Goal: Feedback & Contribution: Submit feedback/report problem

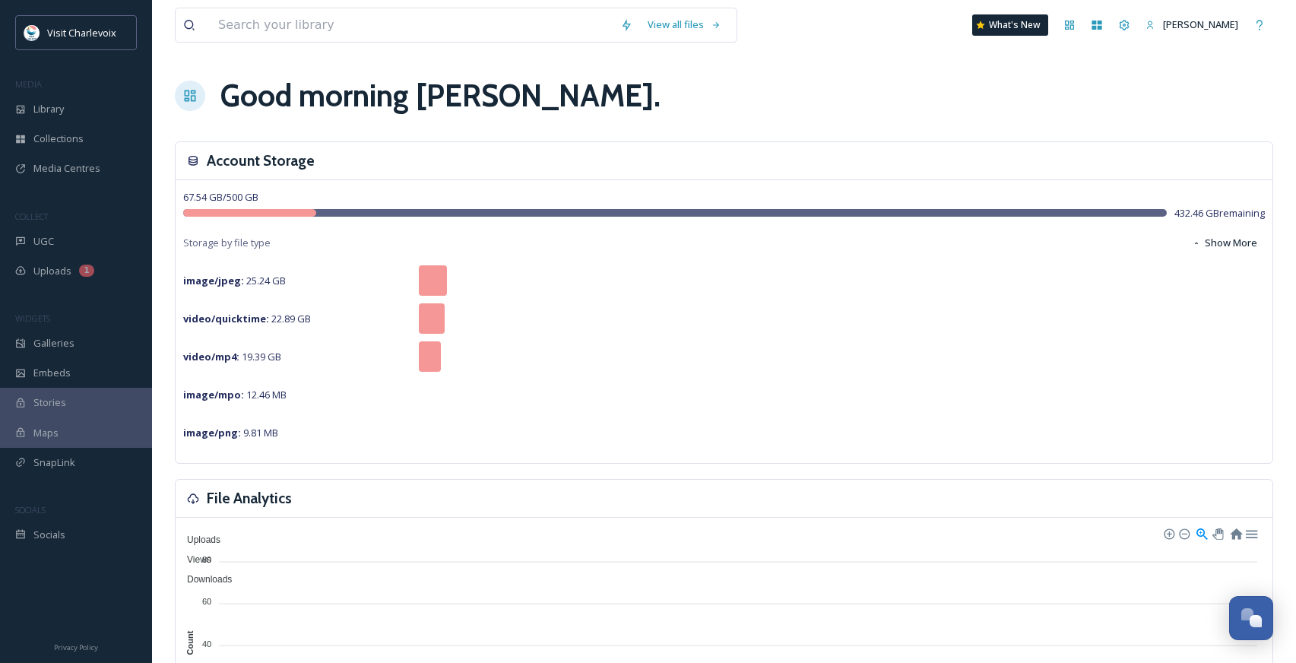
scroll to position [5031, 0]
click at [56, 250] on div "UGC" at bounding box center [76, 241] width 152 height 30
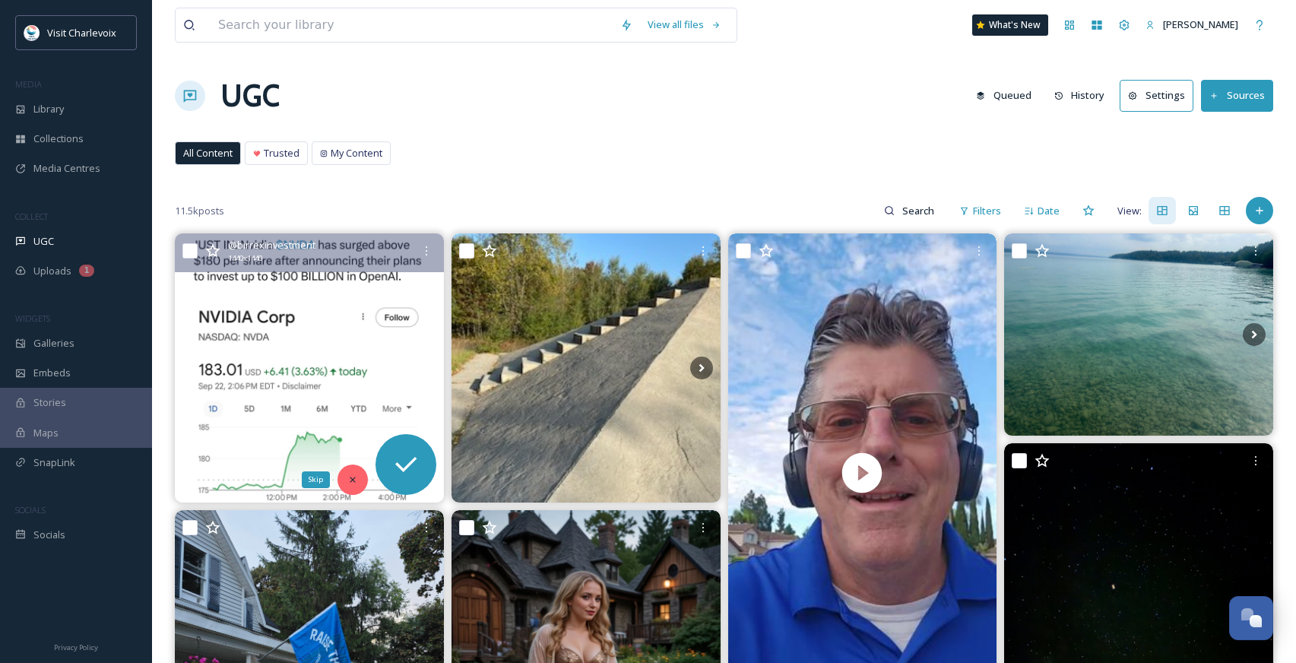
click at [347, 474] on icon at bounding box center [352, 479] width 11 height 11
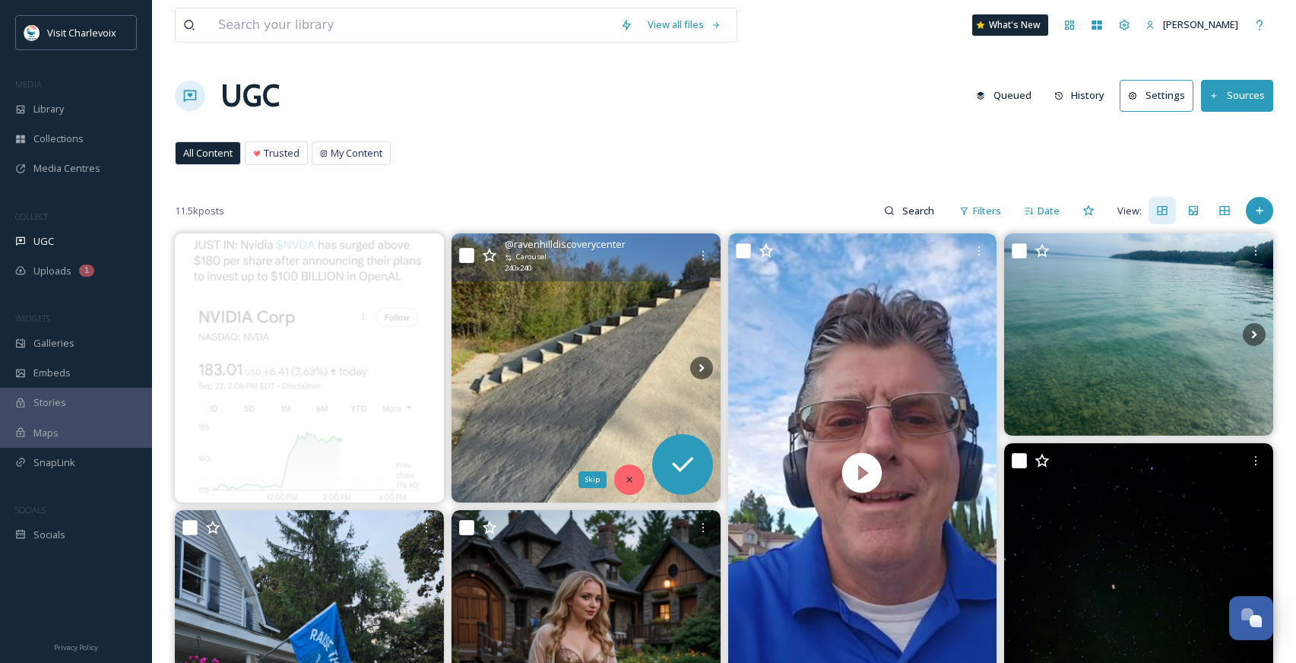
click at [622, 483] on div "Skip" at bounding box center [629, 479] width 30 height 30
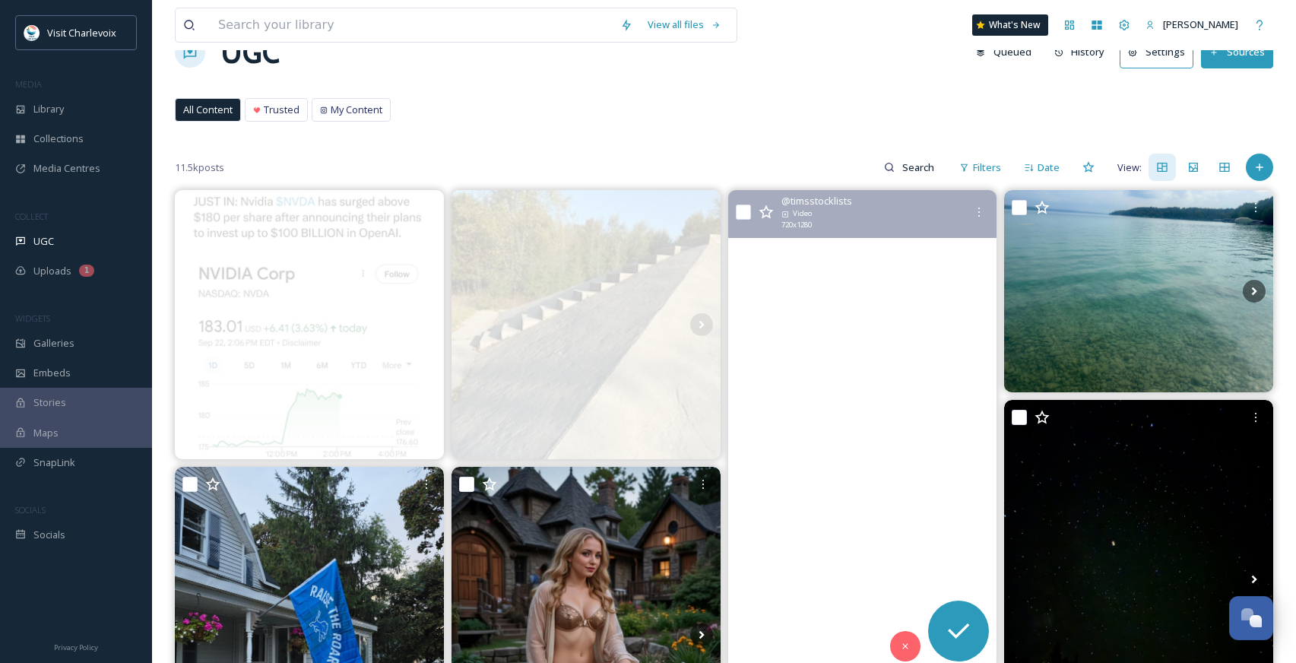
scroll to position [244, 0]
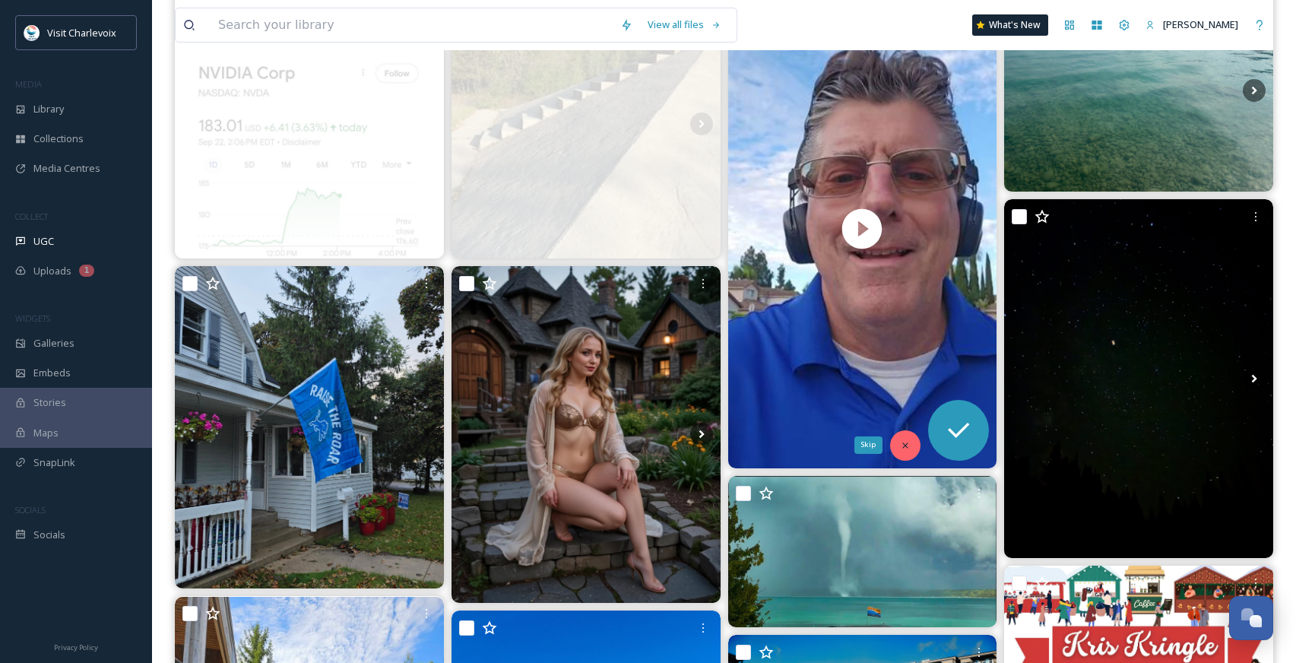
click at [894, 441] on div "Skip" at bounding box center [905, 445] width 30 height 30
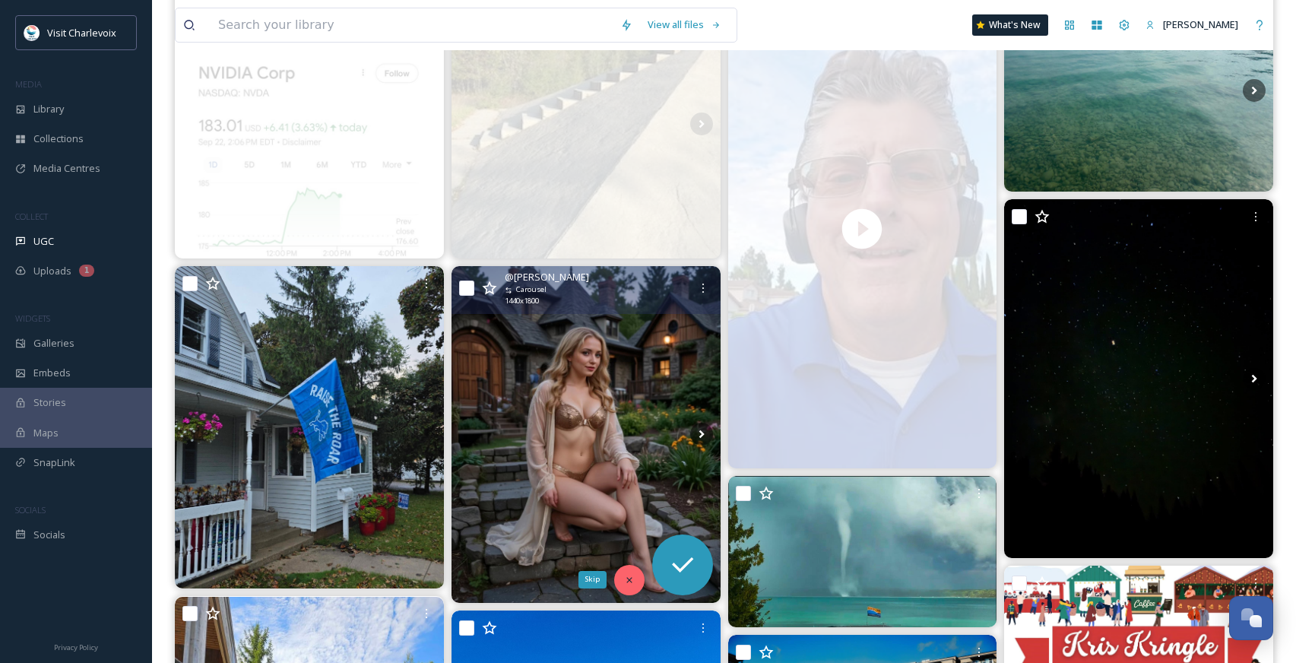
click at [615, 578] on div "Skip" at bounding box center [629, 580] width 30 height 30
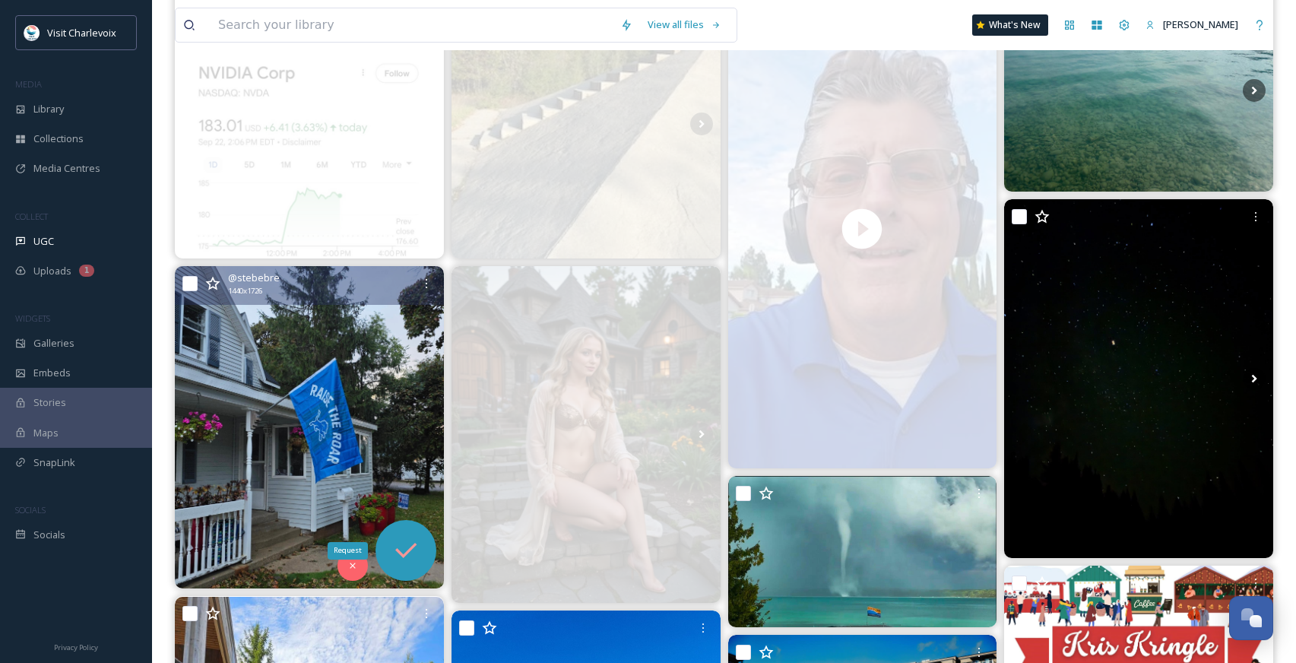
click at [348, 558] on div "Request" at bounding box center [347, 550] width 40 height 17
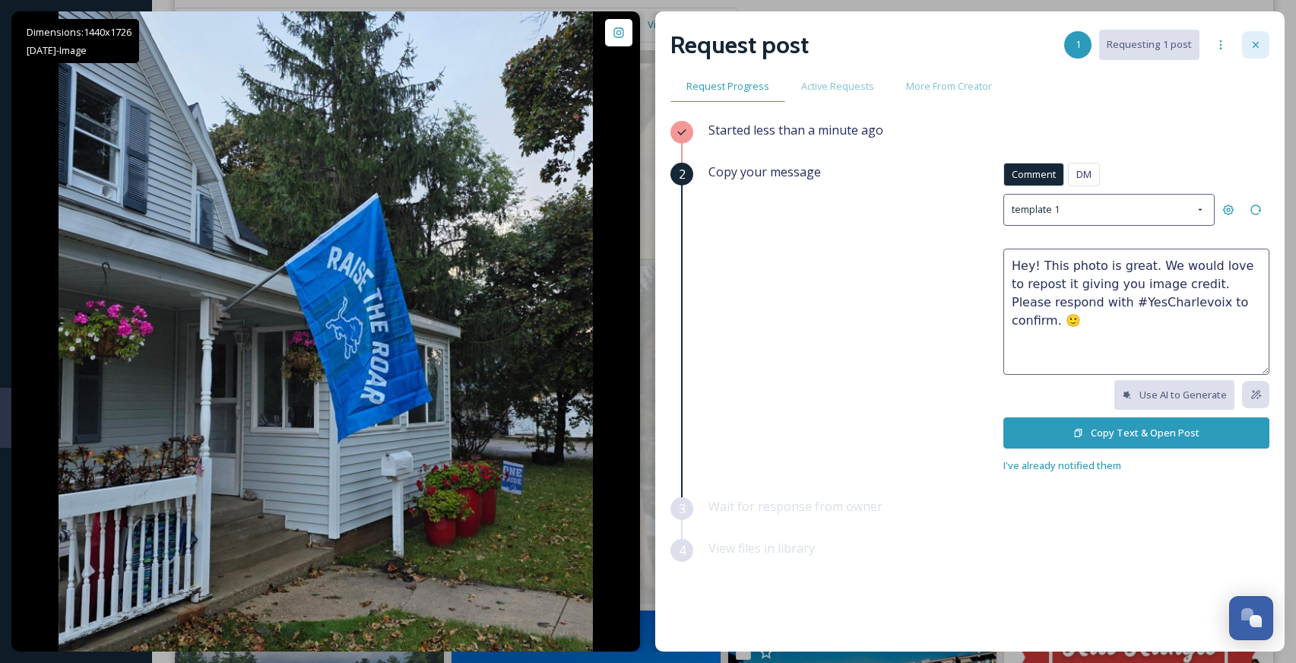
click at [1255, 45] on icon at bounding box center [1255, 45] width 6 height 6
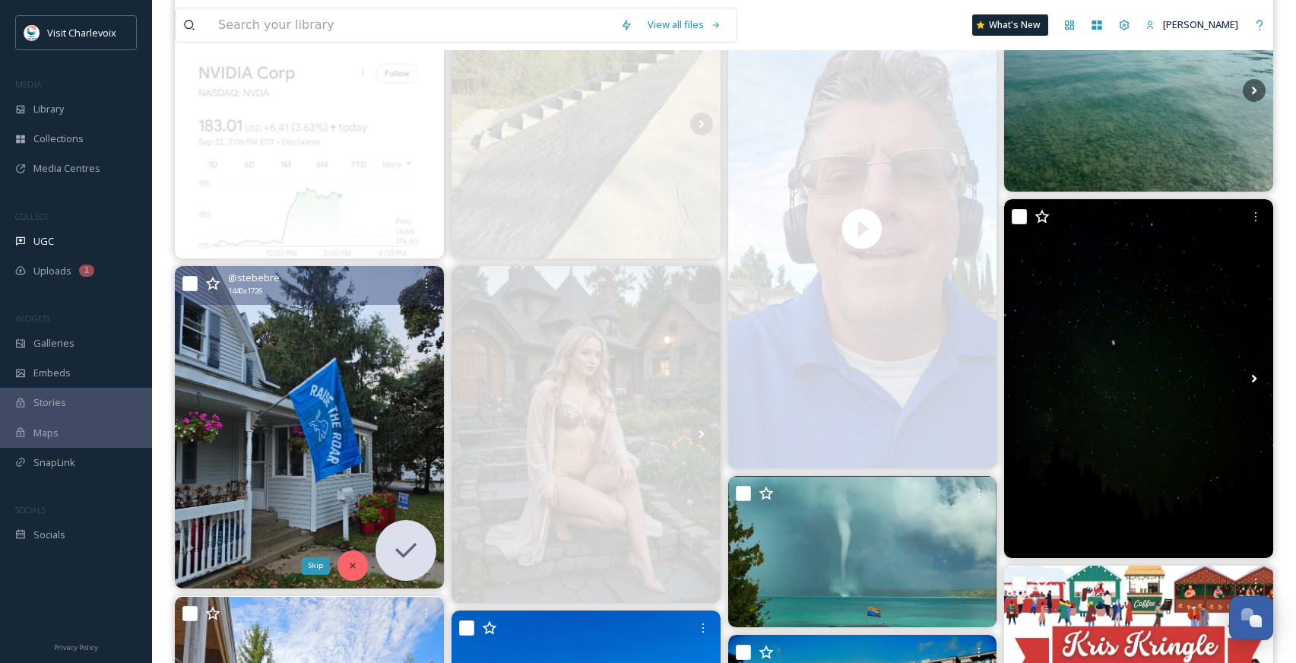
click at [347, 566] on icon at bounding box center [352, 565] width 11 height 11
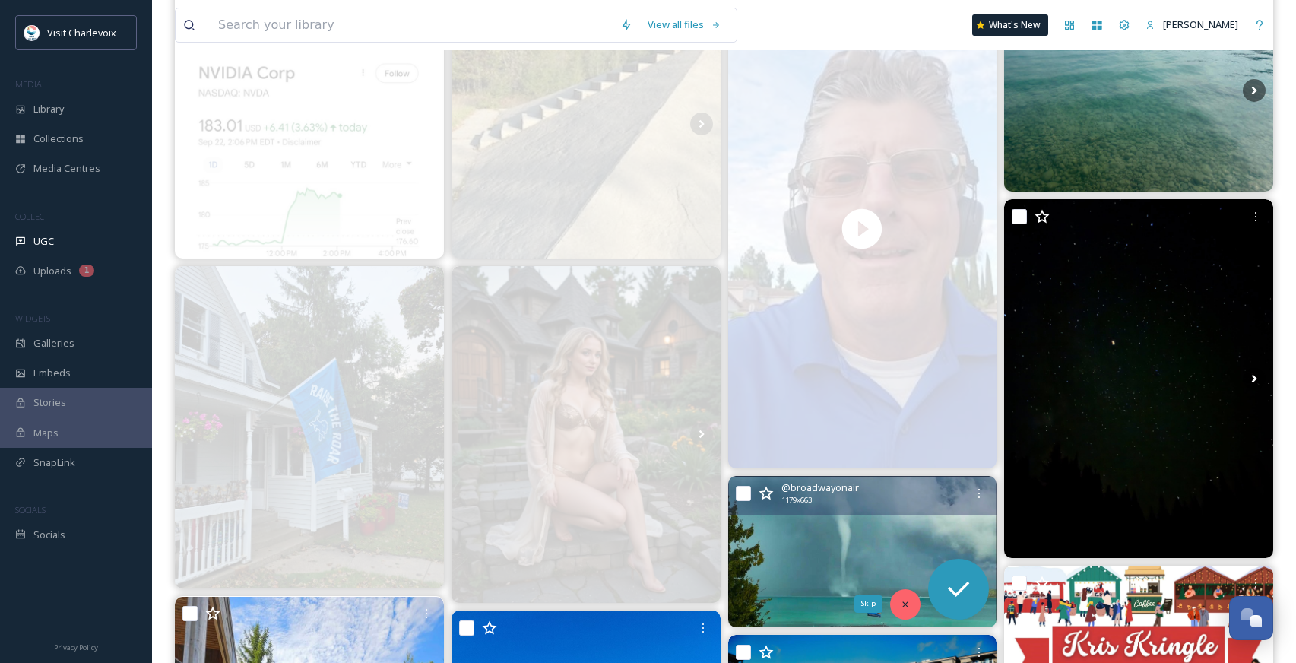
click at [903, 600] on icon at bounding box center [905, 604] width 11 height 11
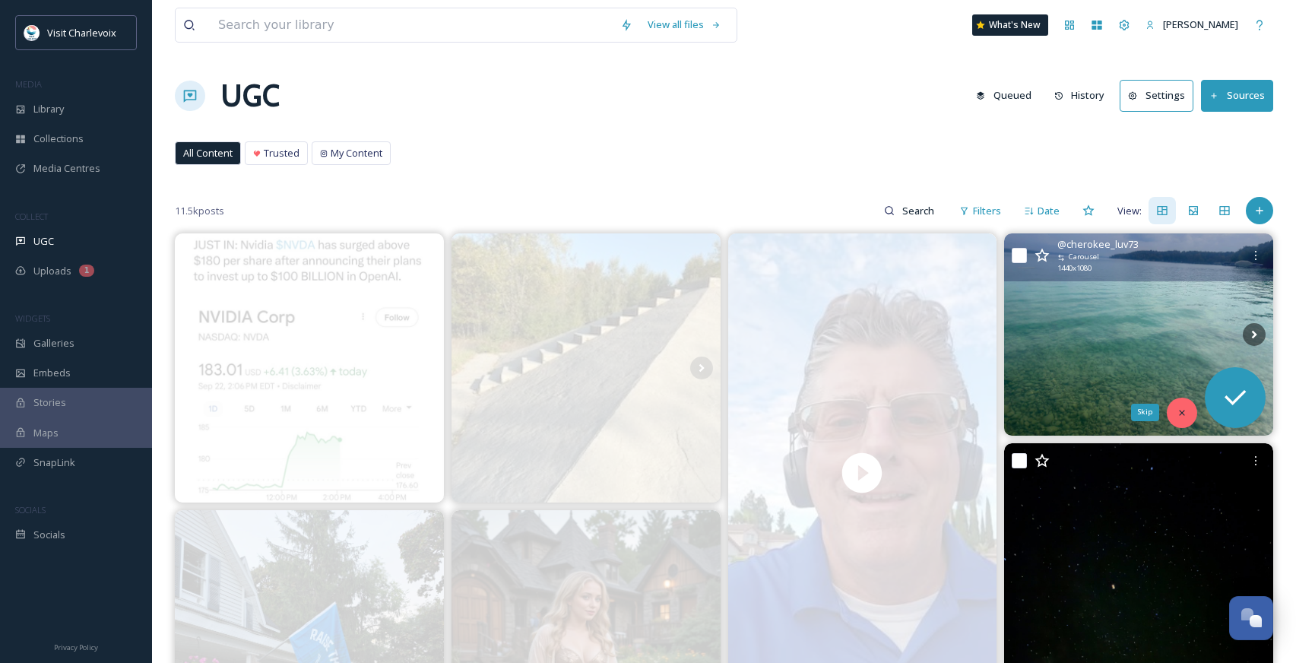
click at [1189, 412] on div "Skip" at bounding box center [1181, 412] width 30 height 30
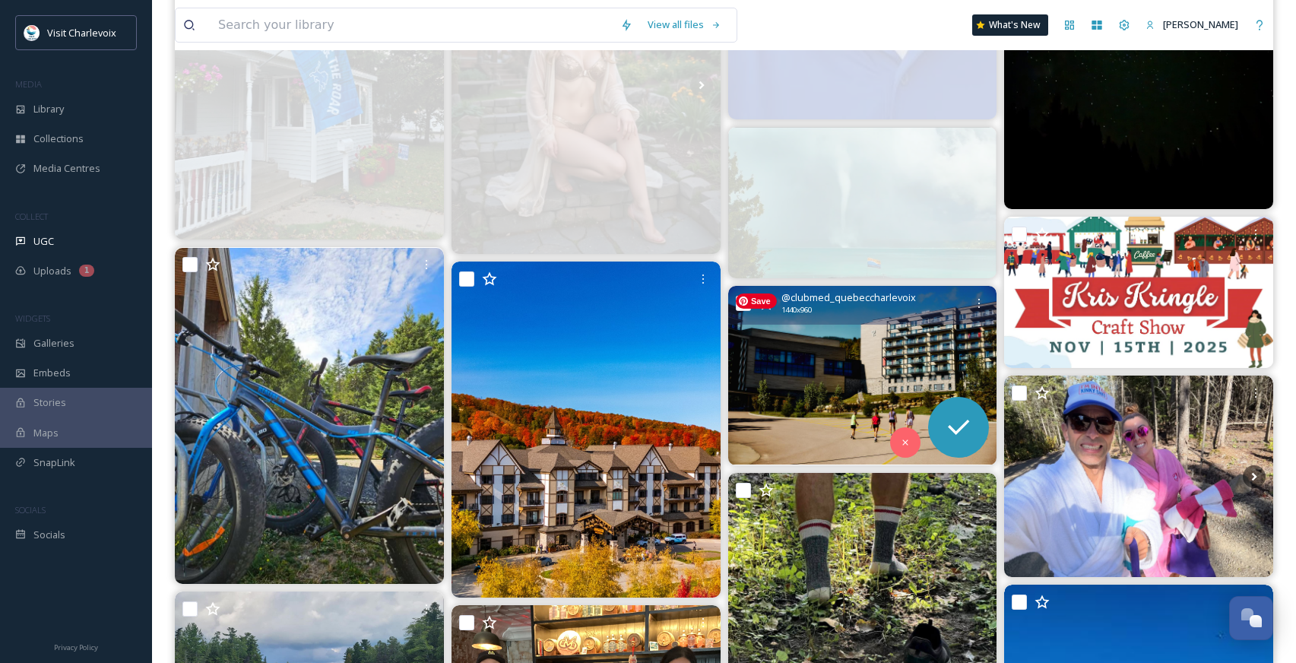
scroll to position [601, 0]
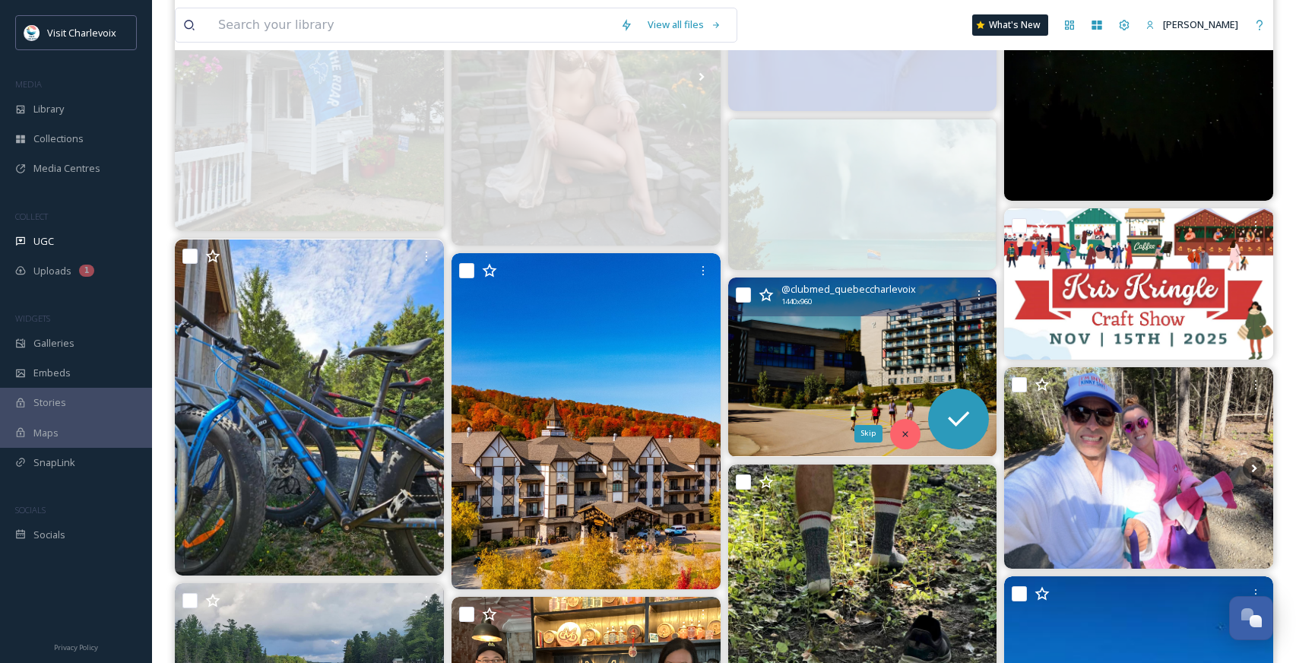
click at [904, 430] on icon at bounding box center [905, 434] width 11 height 11
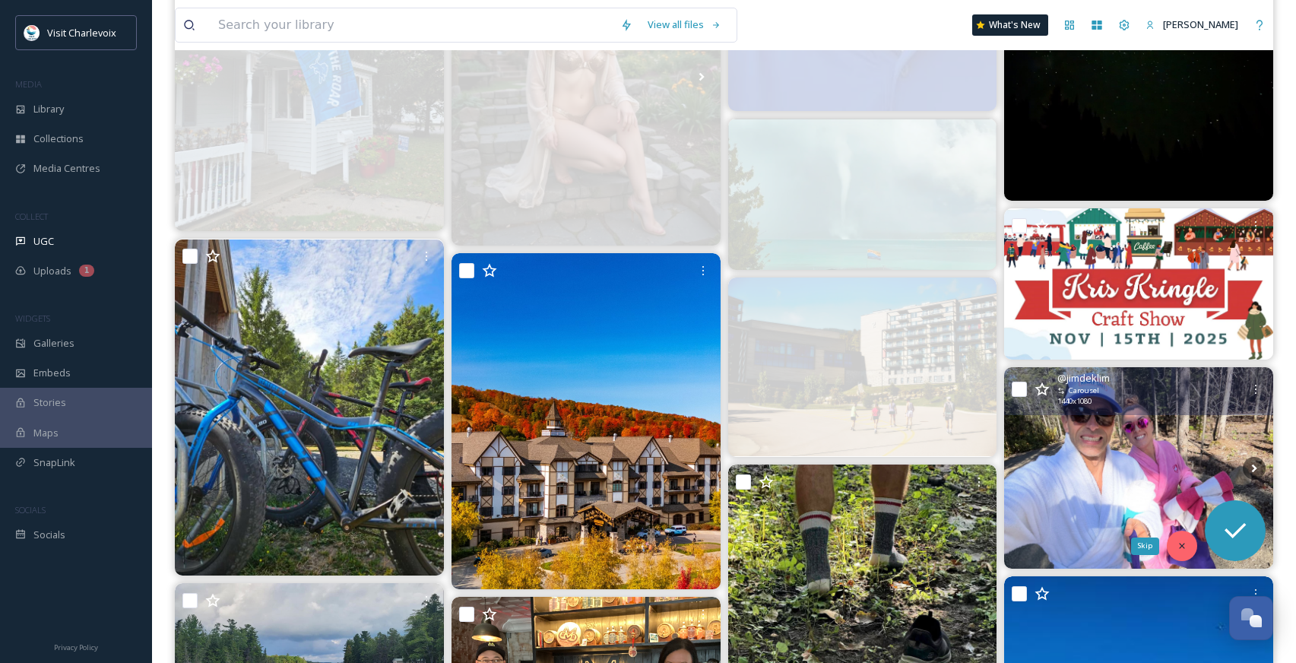
click at [1185, 543] on icon at bounding box center [1181, 545] width 11 height 11
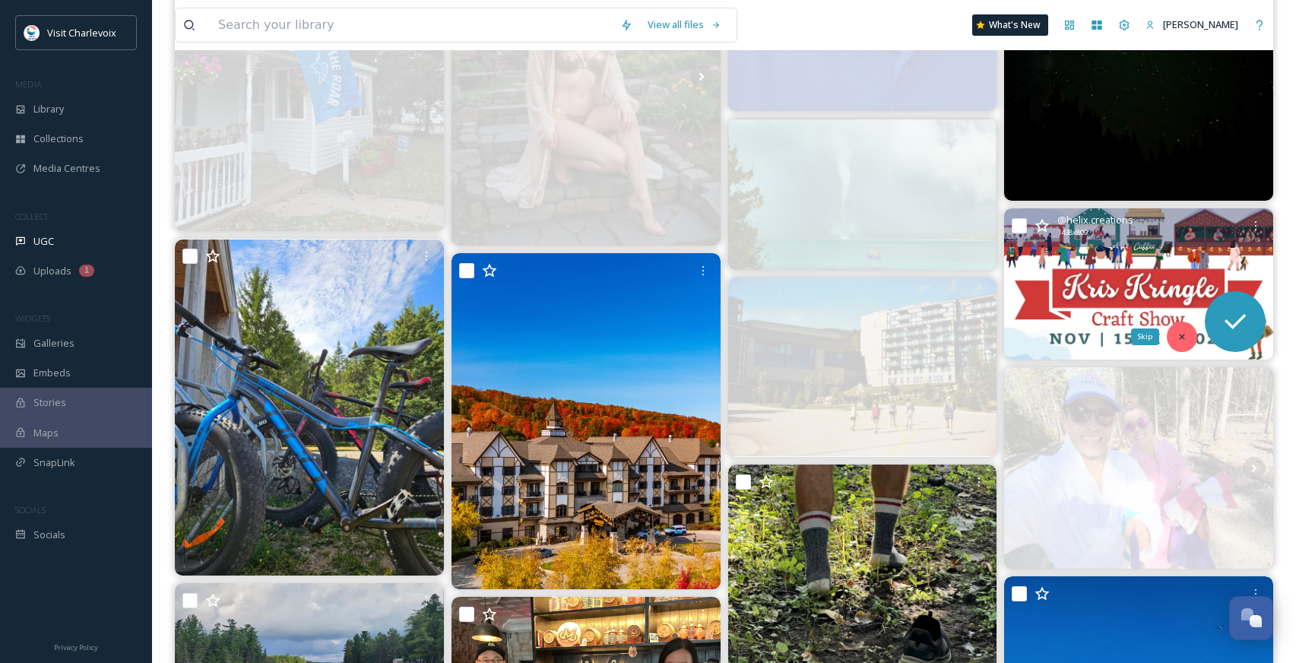
click at [1180, 340] on icon at bounding box center [1181, 336] width 11 height 11
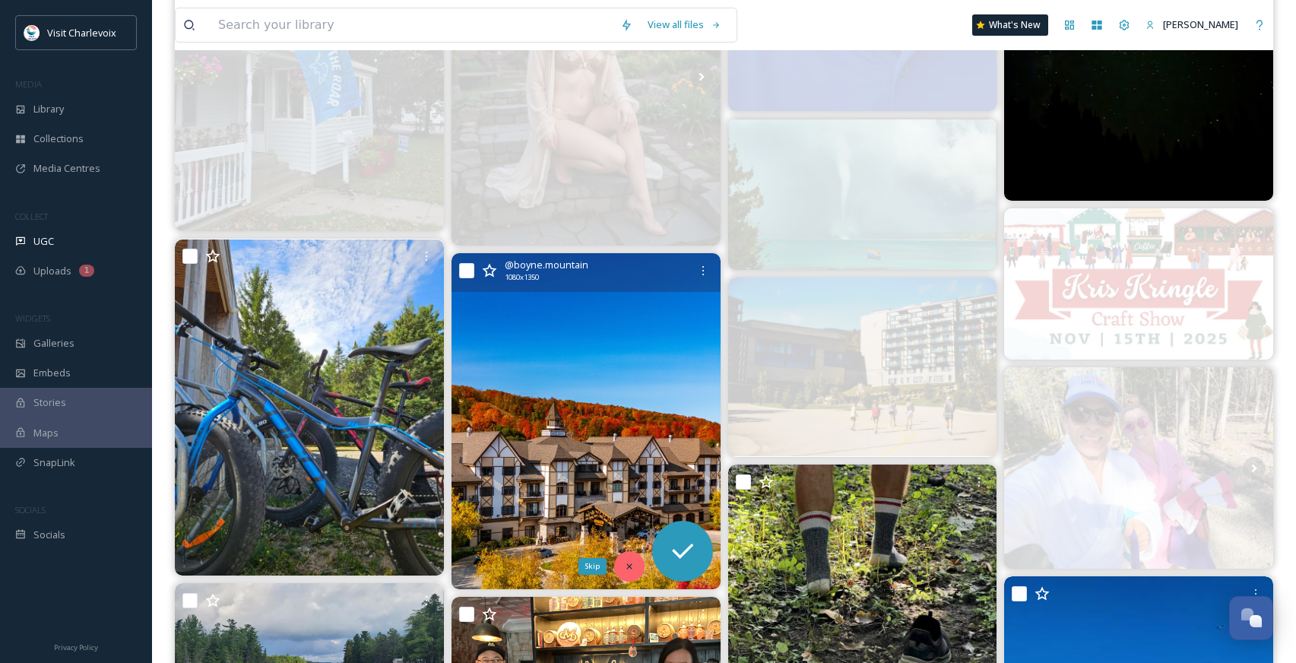
click at [628, 553] on div "Skip" at bounding box center [629, 566] width 30 height 30
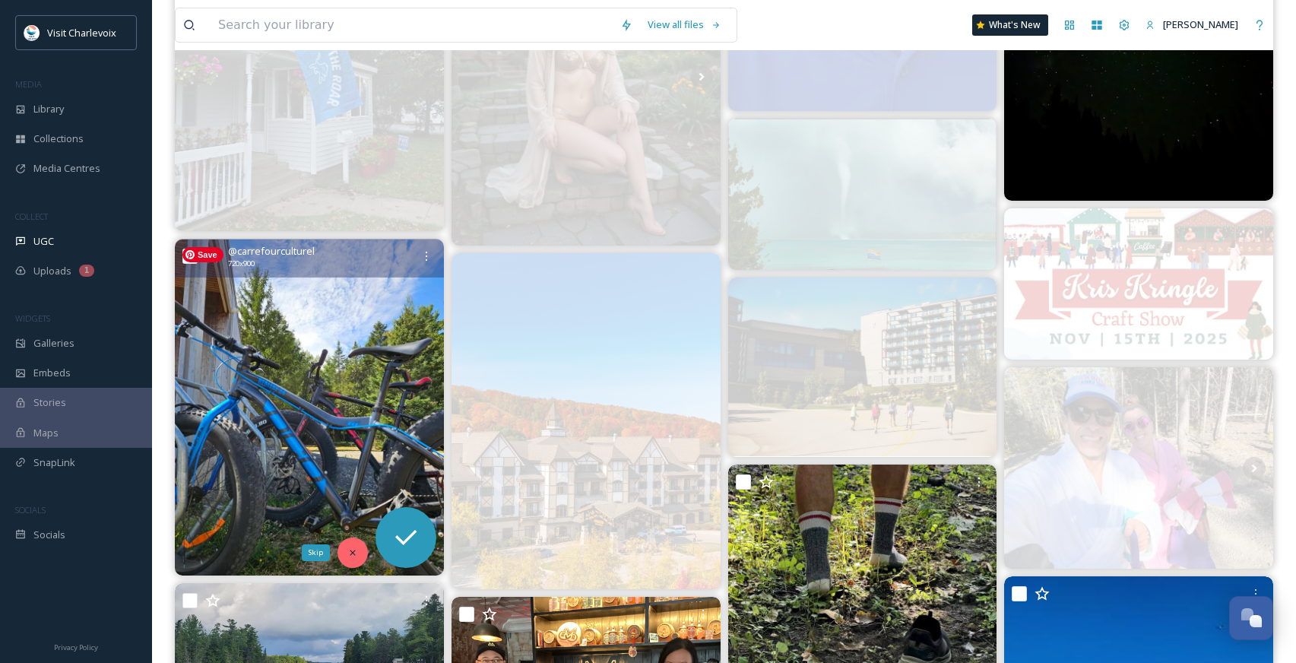
click at [348, 552] on icon at bounding box center [352, 552] width 11 height 11
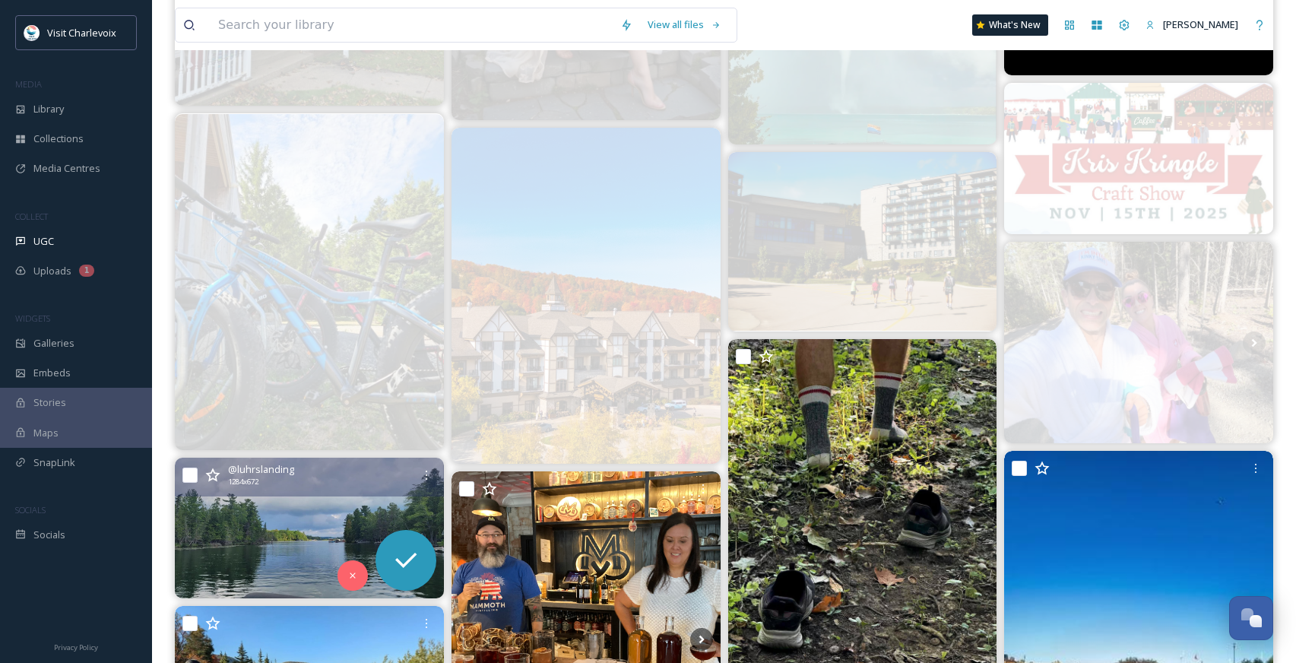
scroll to position [890, 0]
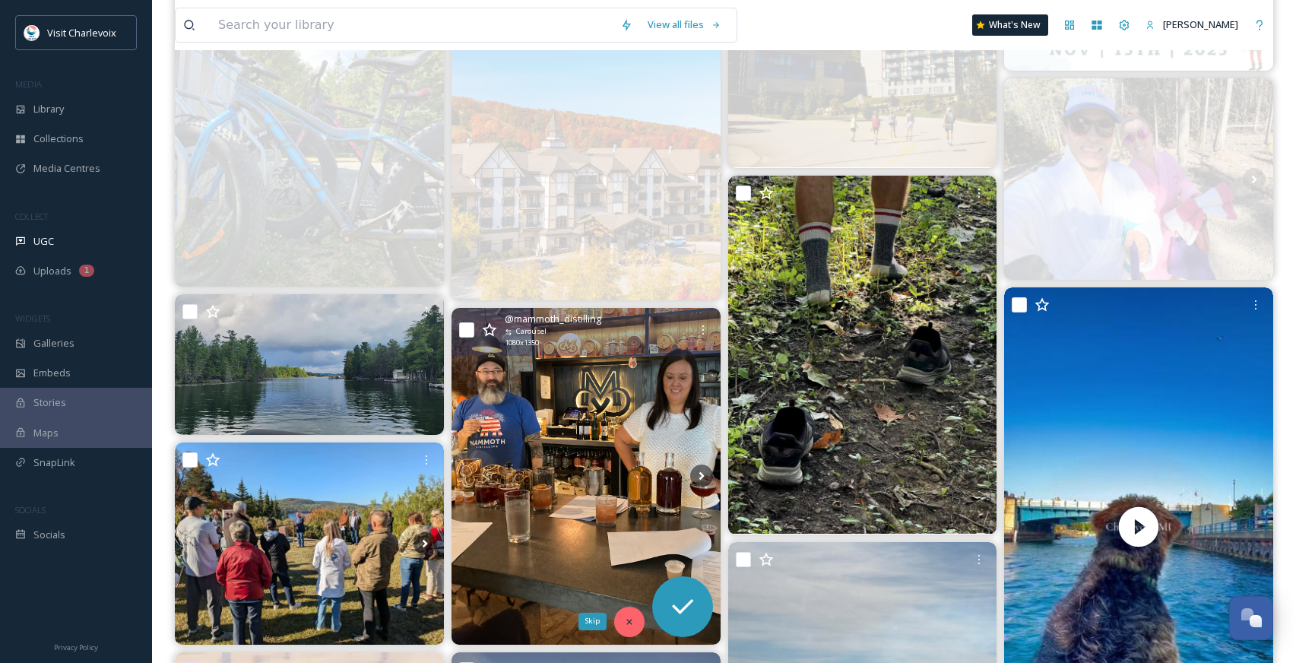
click at [626, 616] on icon at bounding box center [629, 621] width 11 height 11
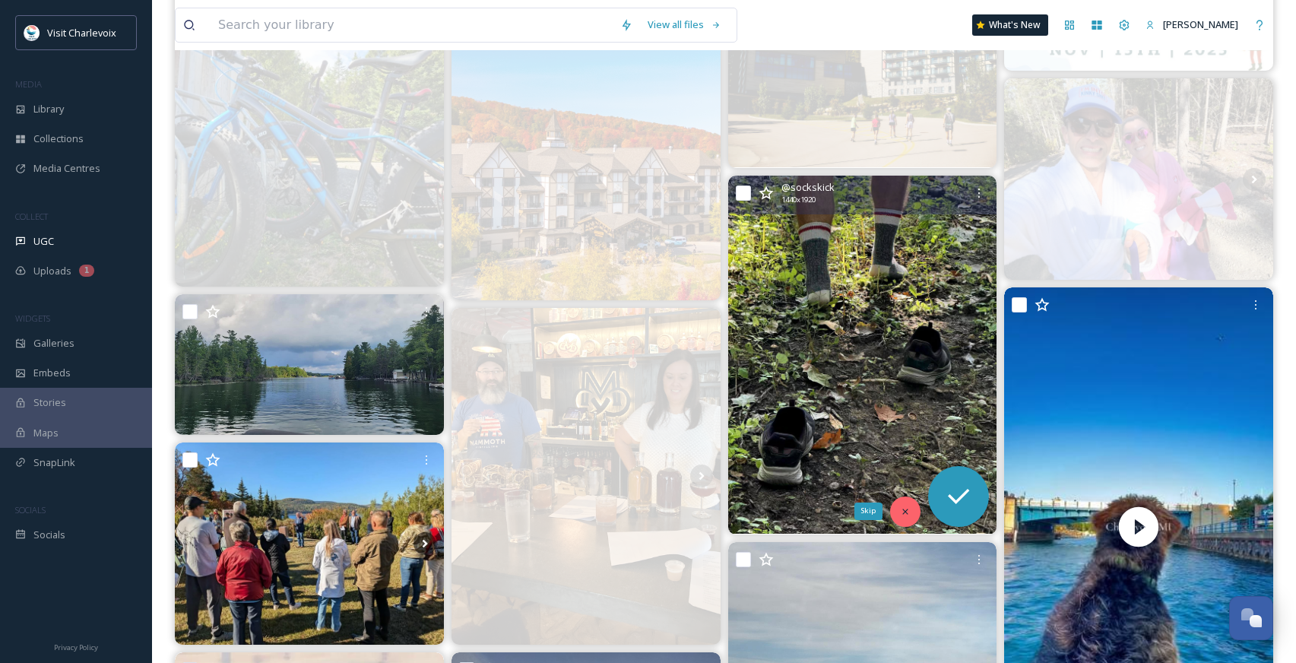
click at [904, 512] on icon at bounding box center [905, 511] width 11 height 11
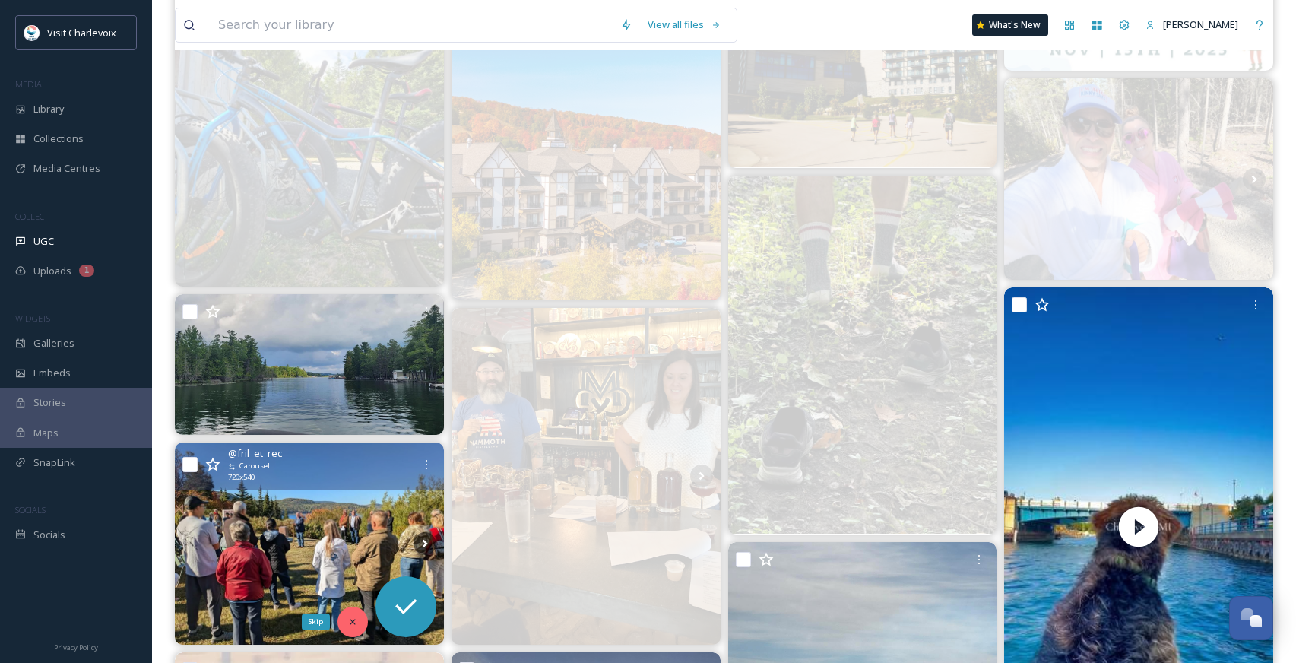
click at [356, 612] on div "Skip" at bounding box center [352, 621] width 30 height 30
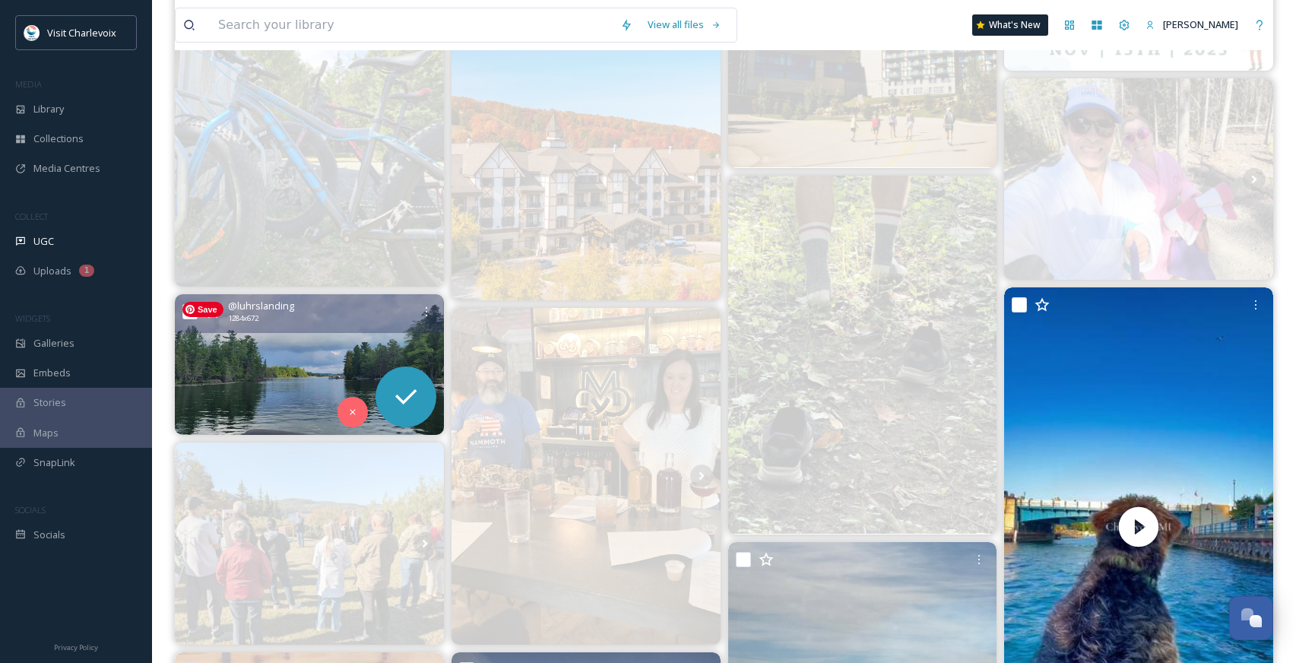
click at [332, 400] on img at bounding box center [309, 364] width 269 height 141
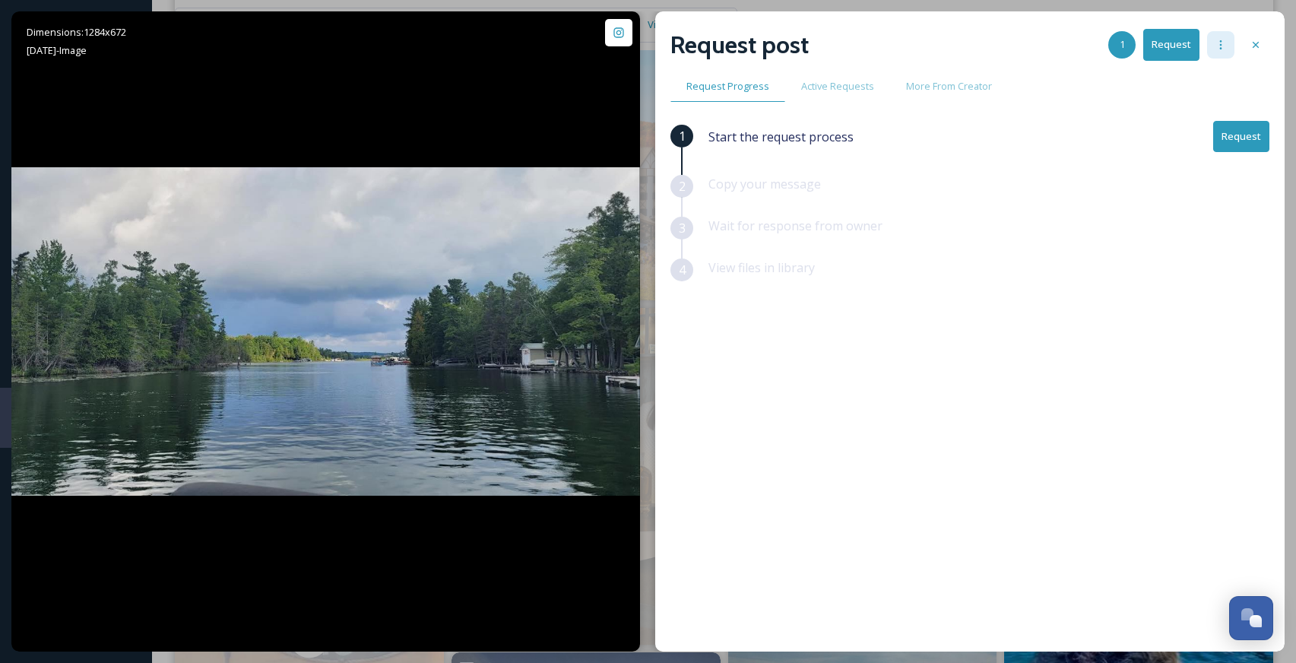
click at [1213, 52] on div at bounding box center [1220, 44] width 27 height 27
click at [1199, 145] on div "Blacklist Account" at bounding box center [1178, 137] width 109 height 30
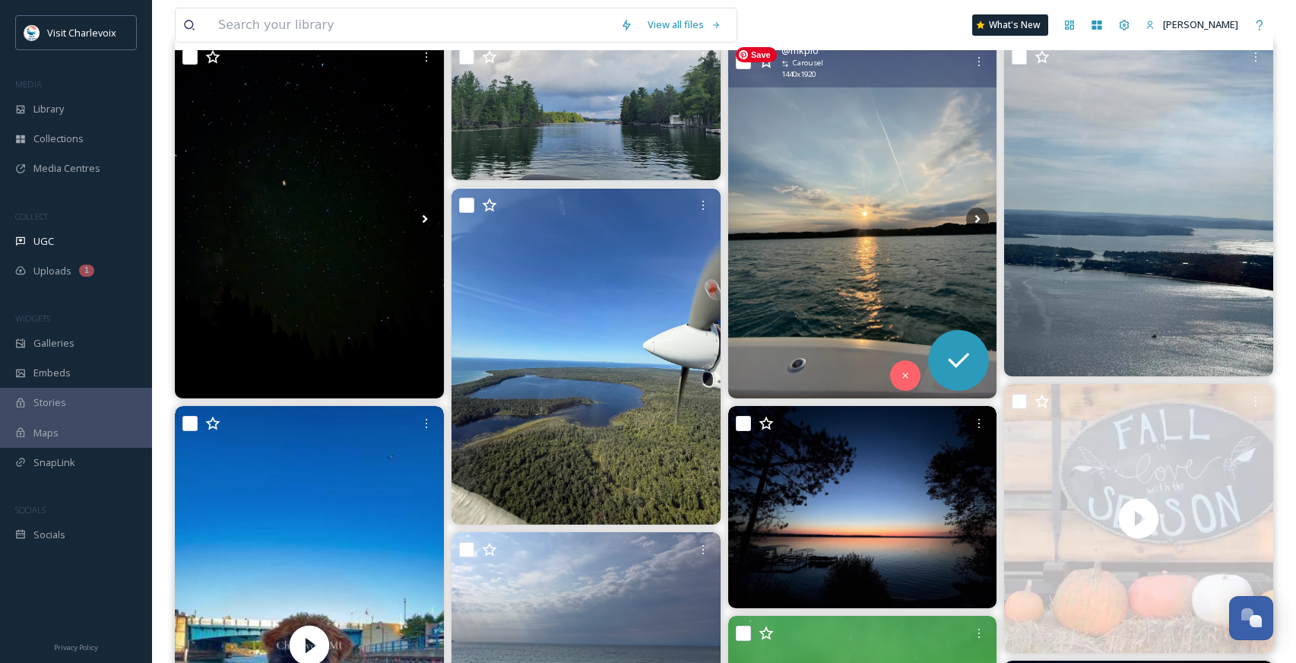
scroll to position [21, 0]
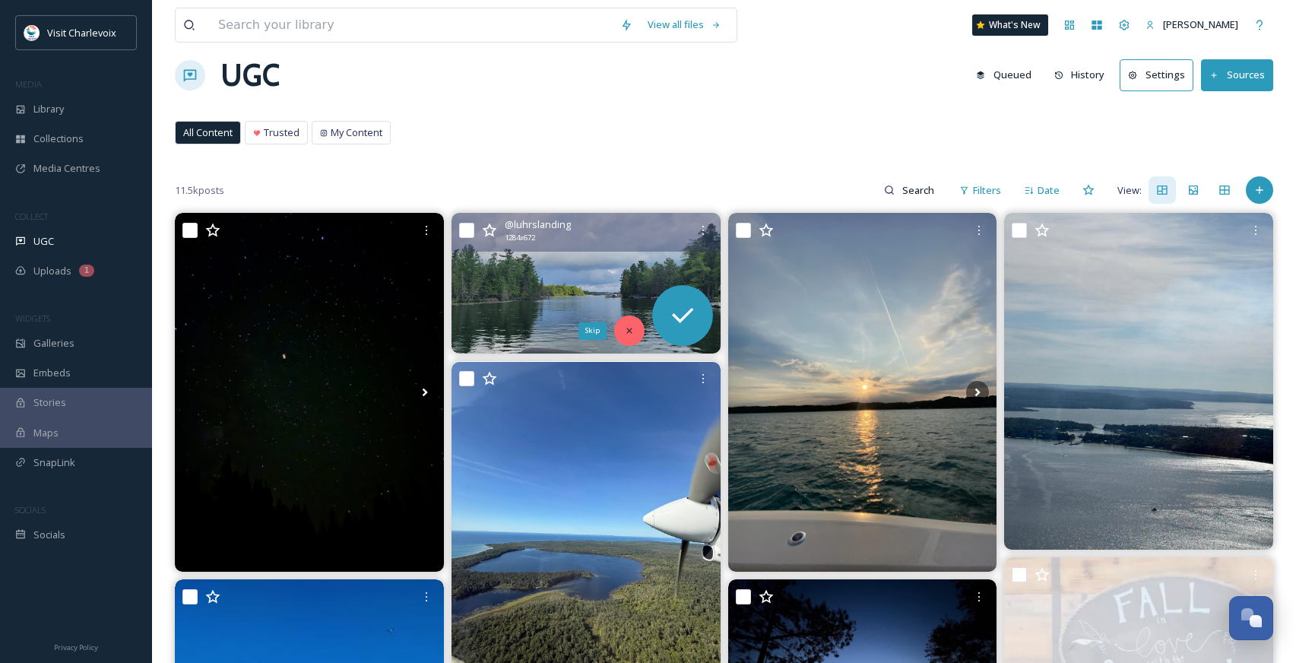
click at [629, 328] on icon at bounding box center [629, 330] width 11 height 11
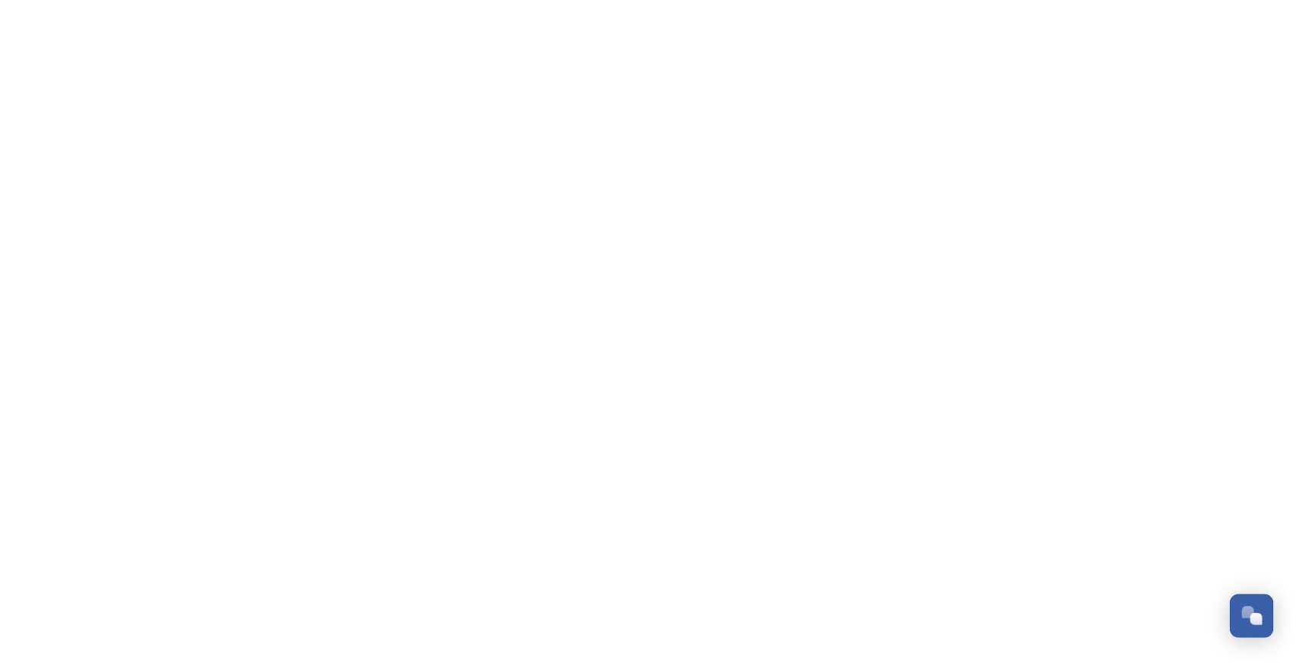
scroll to position [5086, 0]
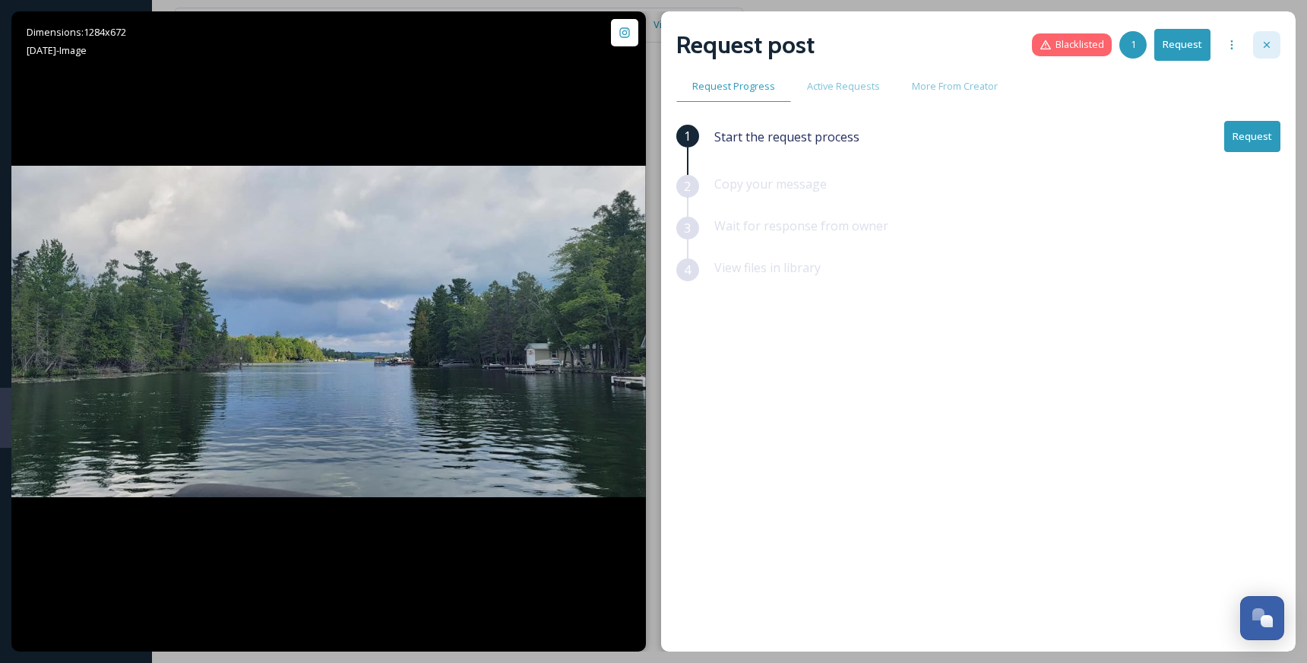
click at [1275, 46] on div at bounding box center [1266, 44] width 27 height 27
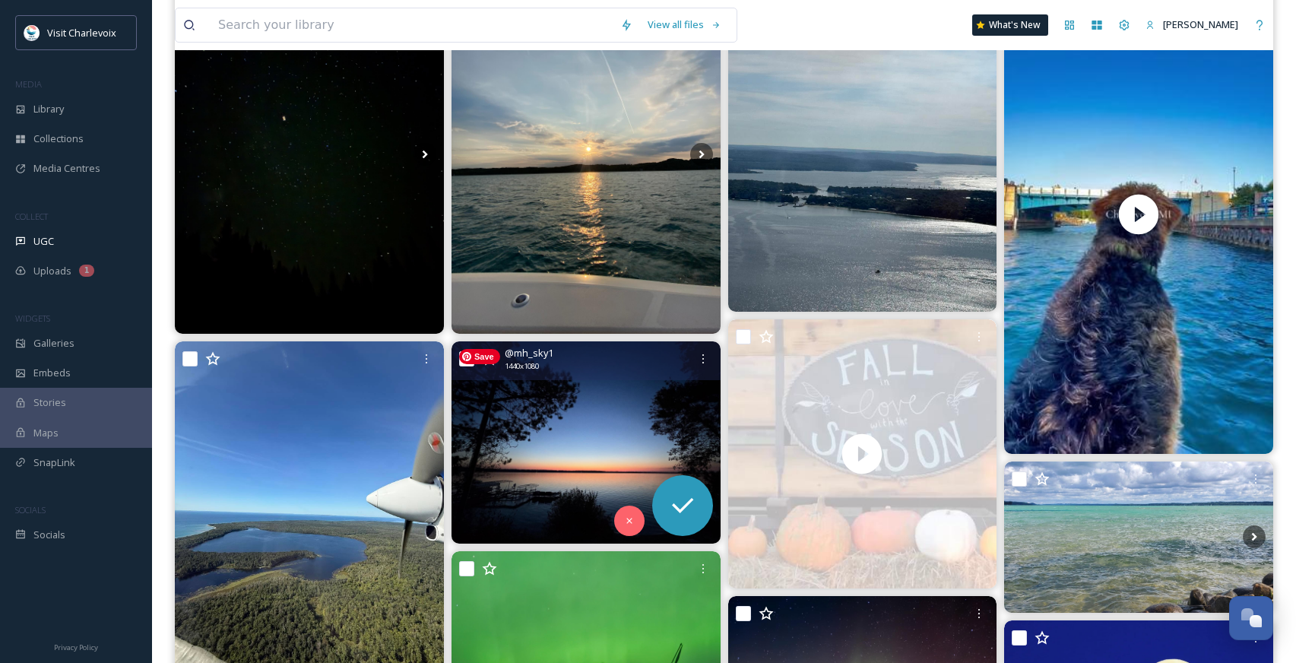
scroll to position [258, 0]
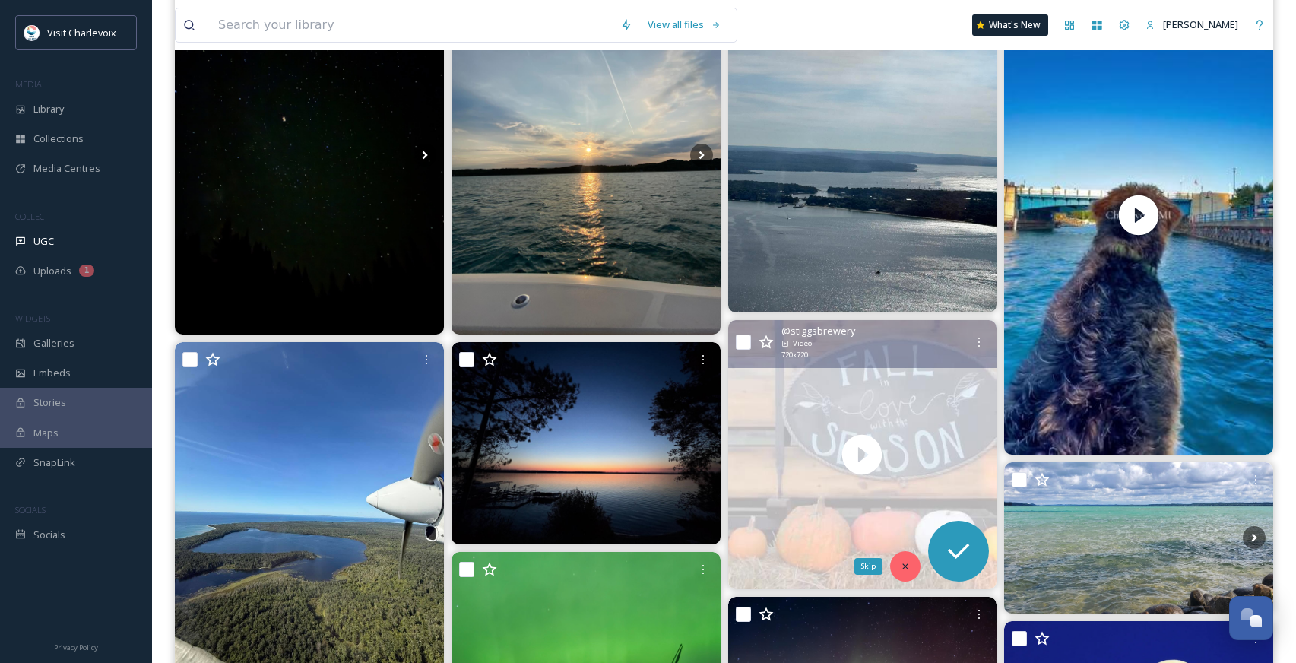
click at [907, 566] on icon at bounding box center [905, 566] width 11 height 11
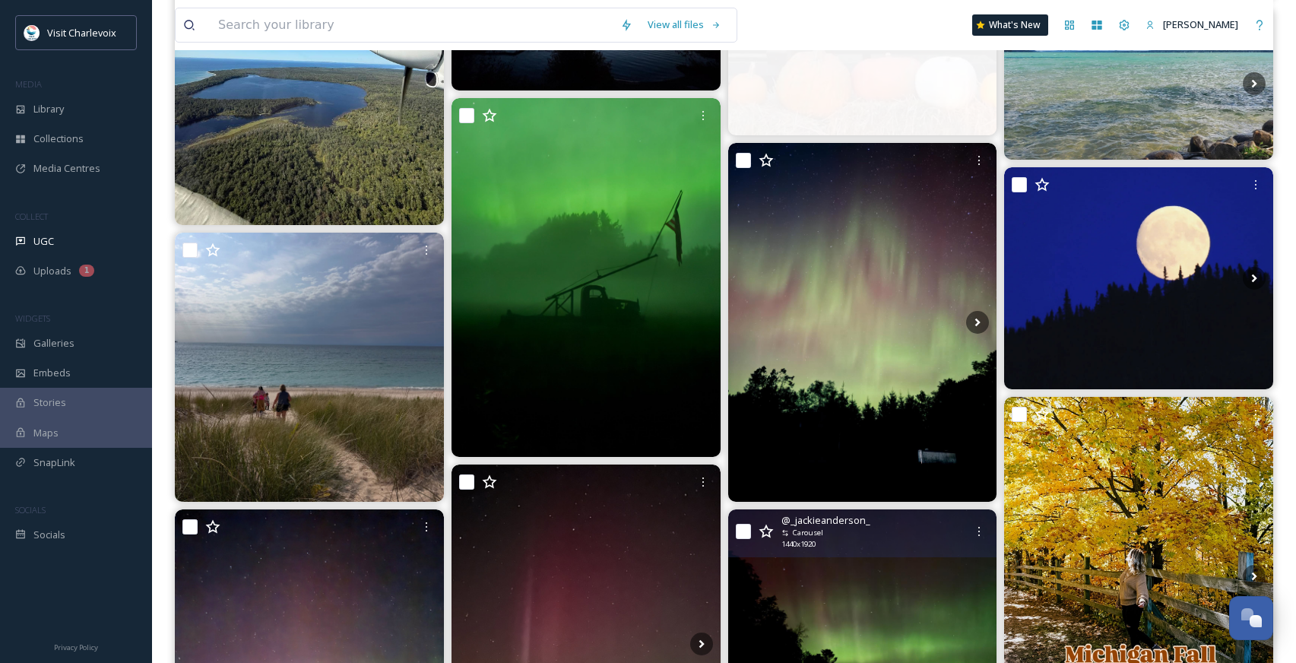
scroll to position [0, 0]
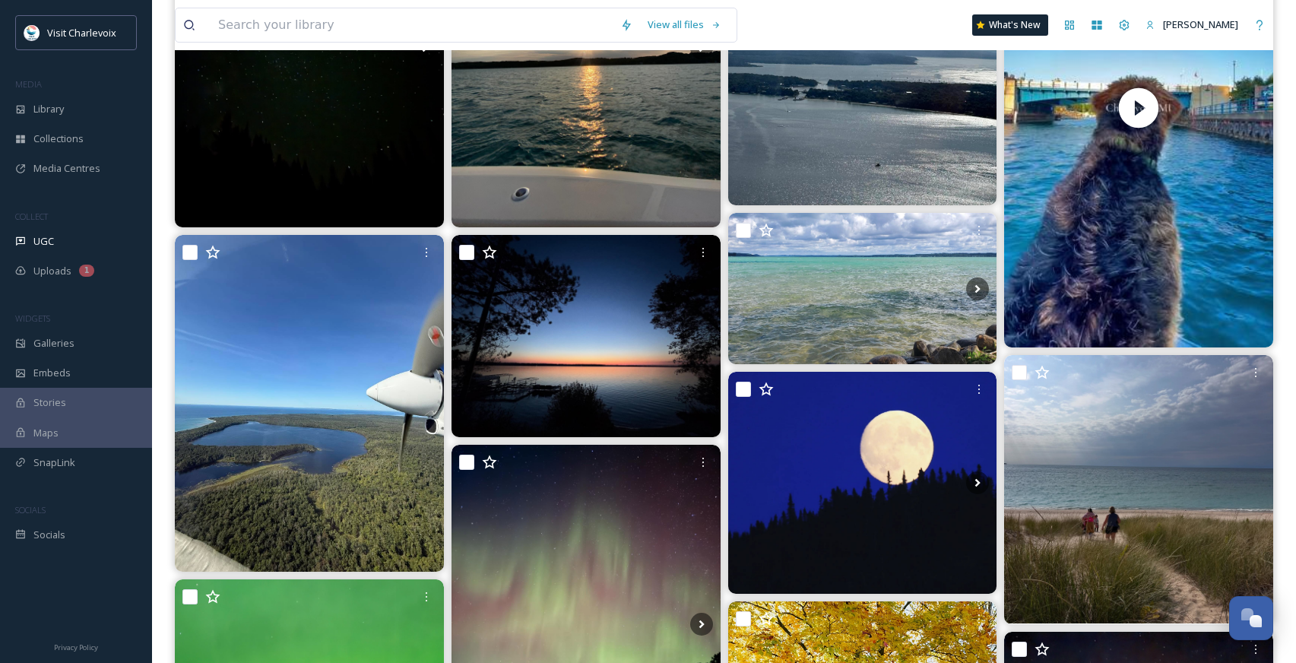
scroll to position [224, 0]
